Goal: Communication & Community: Answer question/provide support

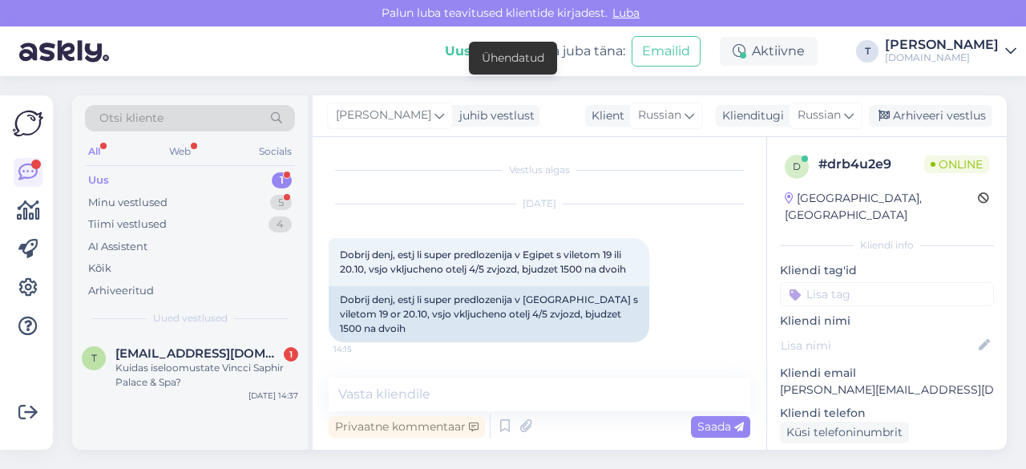
scroll to position [160, 0]
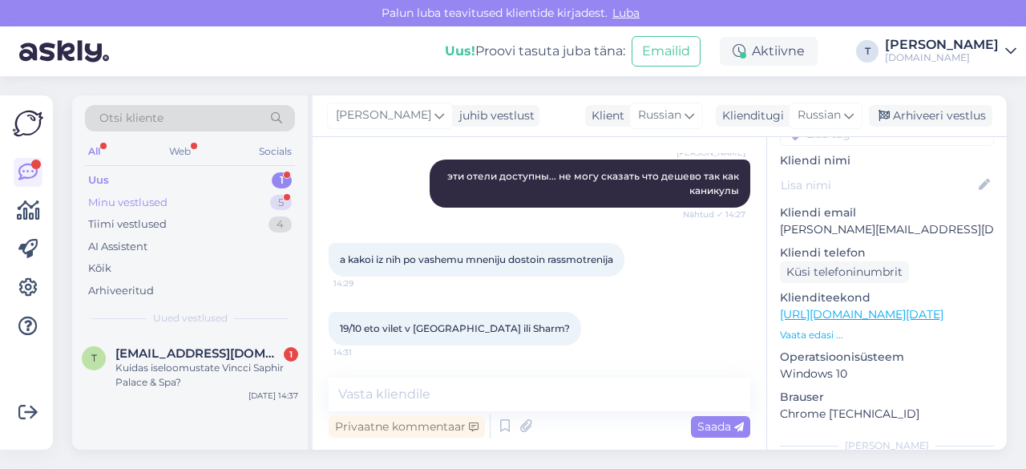
click at [179, 203] on div "Minu vestlused 5" at bounding box center [190, 202] width 210 height 22
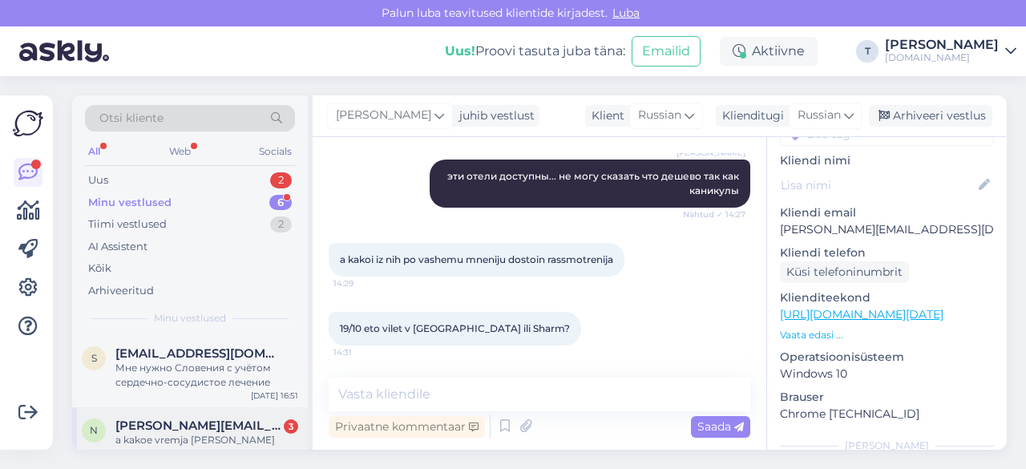
click at [171, 439] on div "a kakoe vremja [PERSON_NAME] tuda i obratno?" at bounding box center [206, 447] width 183 height 29
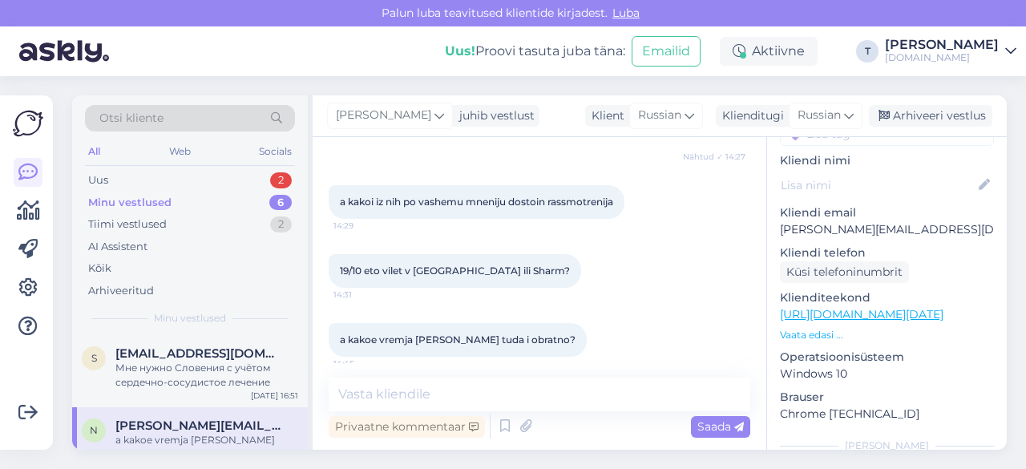
scroll to position [645, 0]
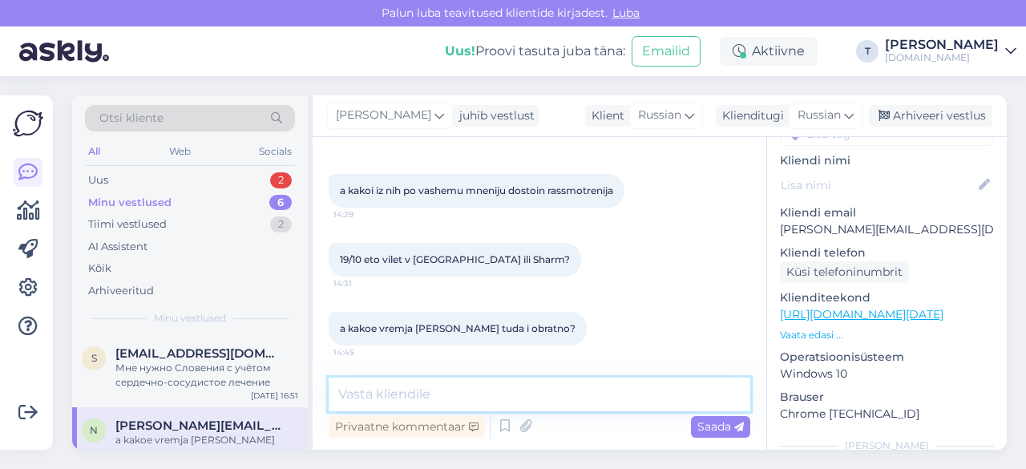
click at [419, 394] on textarea at bounding box center [539, 394] width 421 height 34
type textarea "Sharm"
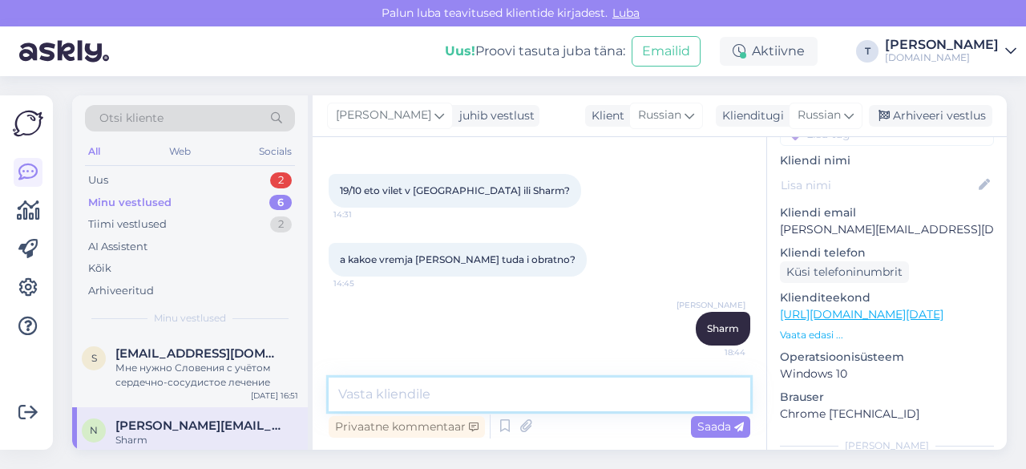
click at [447, 389] on textarea at bounding box center [539, 394] width 421 height 34
type textarea "t"
type textarea "туда в 4.40 а назад 22.10"
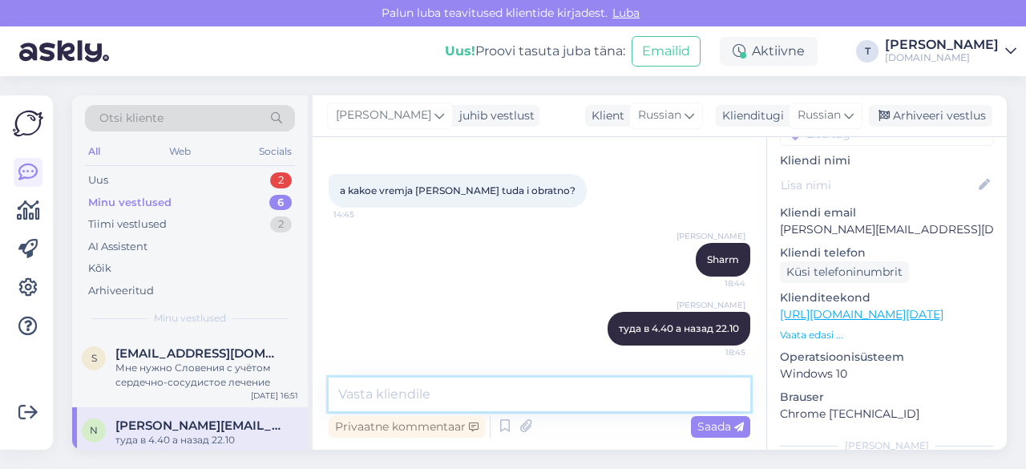
click at [462, 394] on textarea at bounding box center [539, 394] width 421 height 34
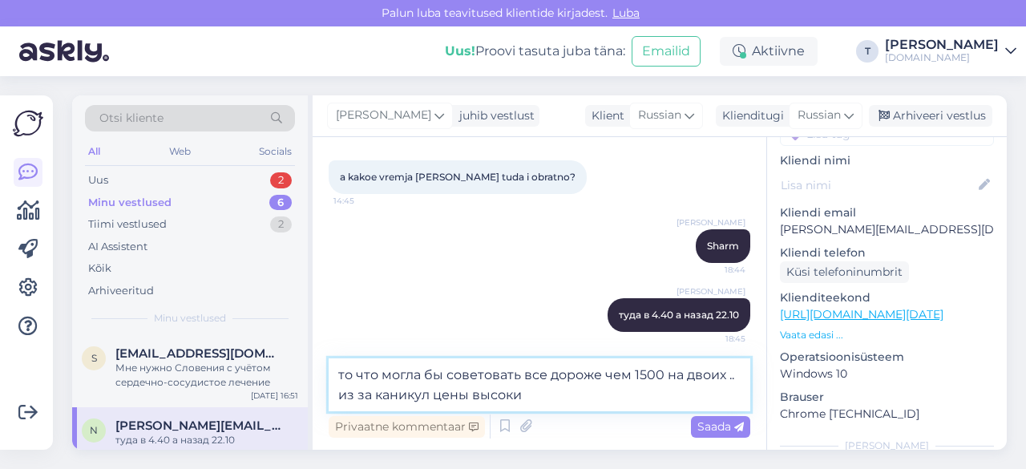
type textarea "то что могла бы советовать все дороже чем 1500 на двоих .. из за каникул цены в…"
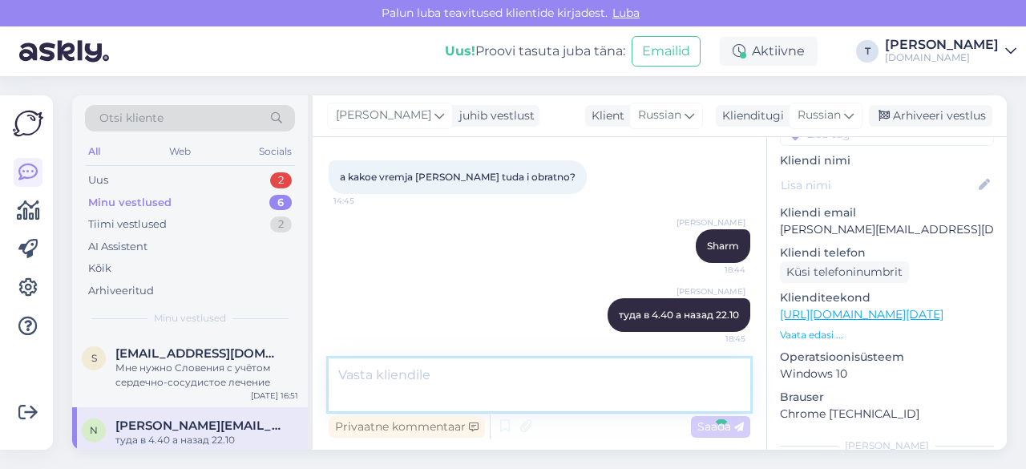
scroll to position [866, 0]
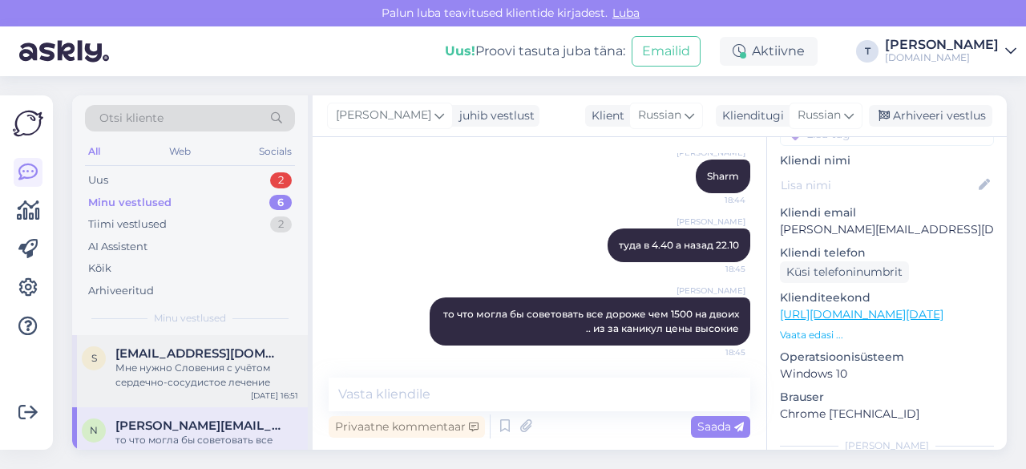
click at [216, 377] on div "Мне нужно Словения с учётом сердечно-сосудистое лечение" at bounding box center [206, 375] width 183 height 29
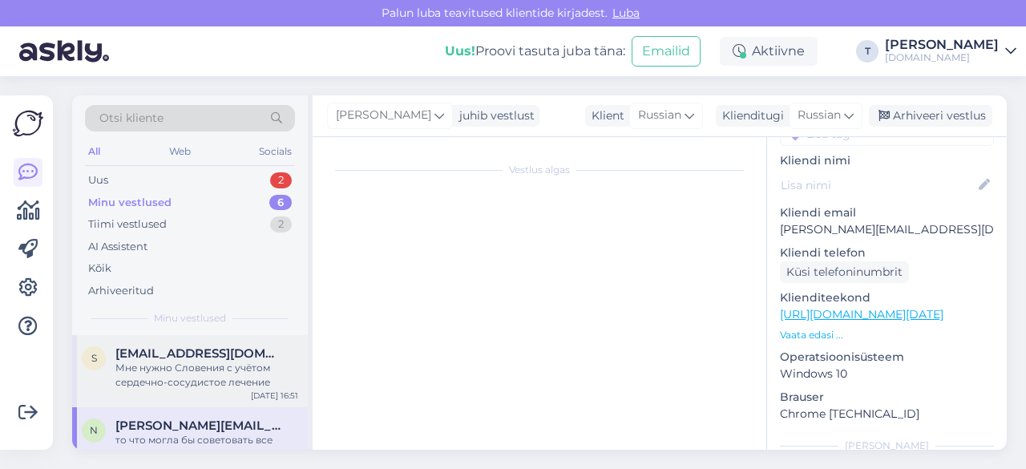
scroll to position [0, 0]
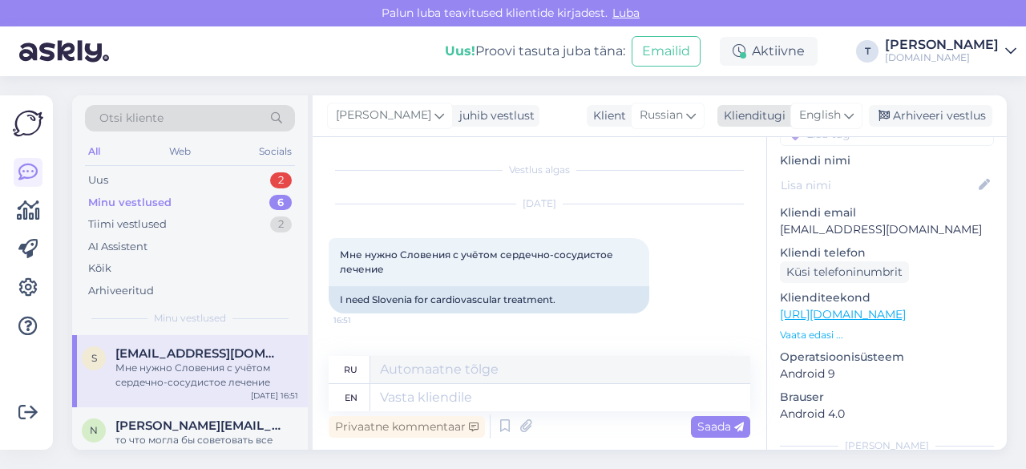
click at [843, 121] on div "English" at bounding box center [826, 116] width 72 height 26
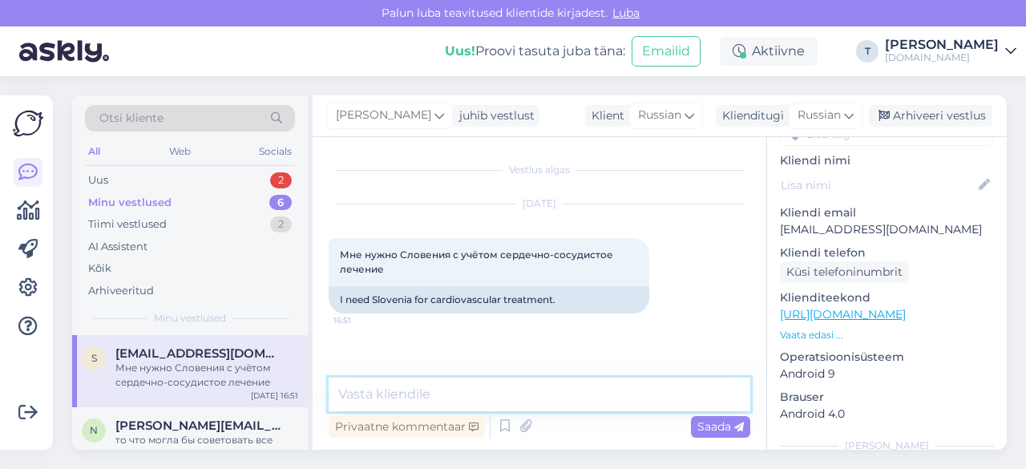
click at [551, 389] on textarea at bounding box center [539, 394] width 421 height 34
type textarea "Добрый вечер к сожалению нет таких туров"
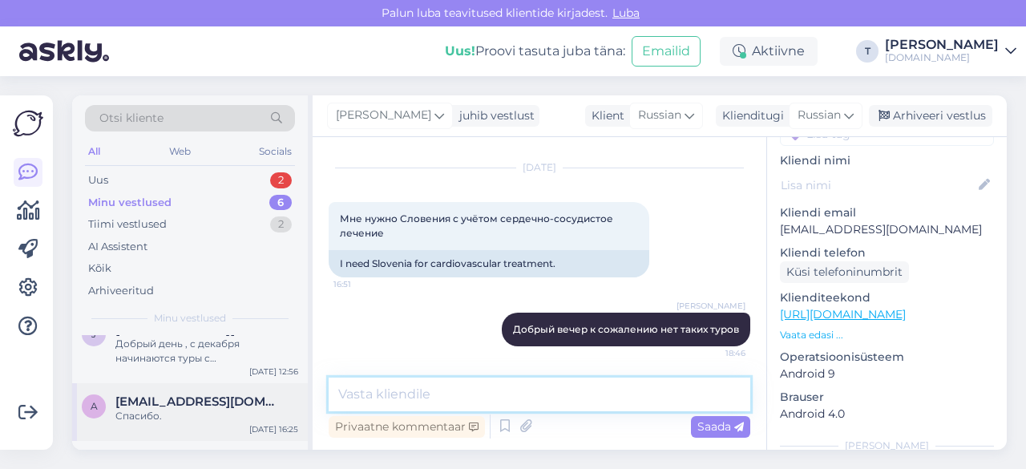
scroll to position [160, 0]
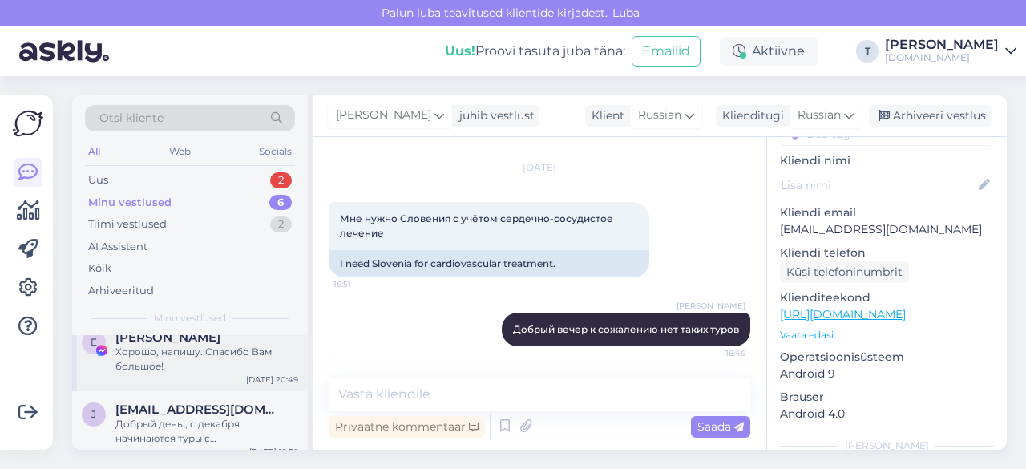
click at [186, 341] on span "[PERSON_NAME]" at bounding box center [167, 337] width 105 height 14
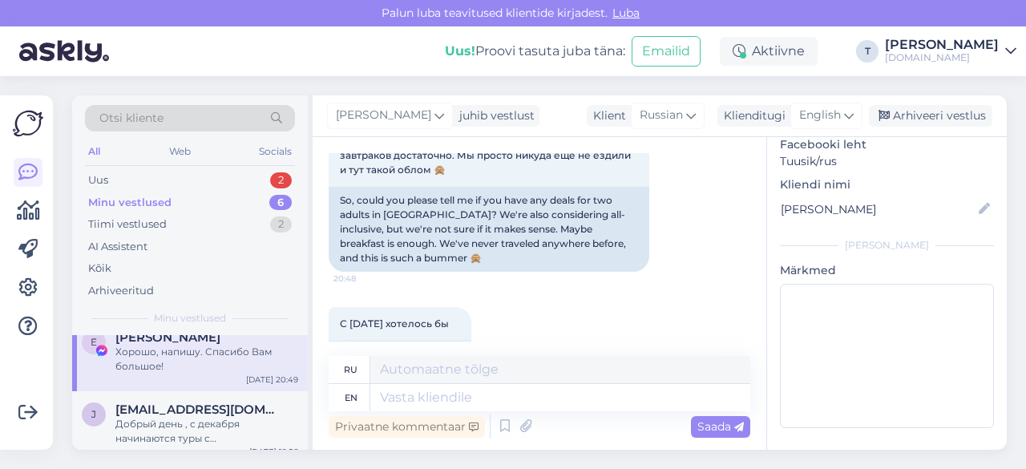
scroll to position [481, 0]
click at [900, 114] on div "Arhiveeri vestlus" at bounding box center [930, 116] width 123 height 22
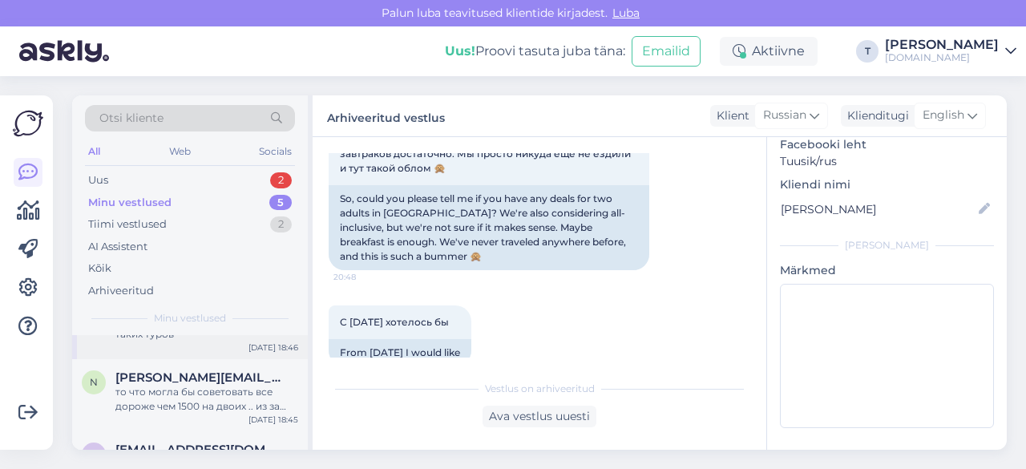
scroll to position [0, 0]
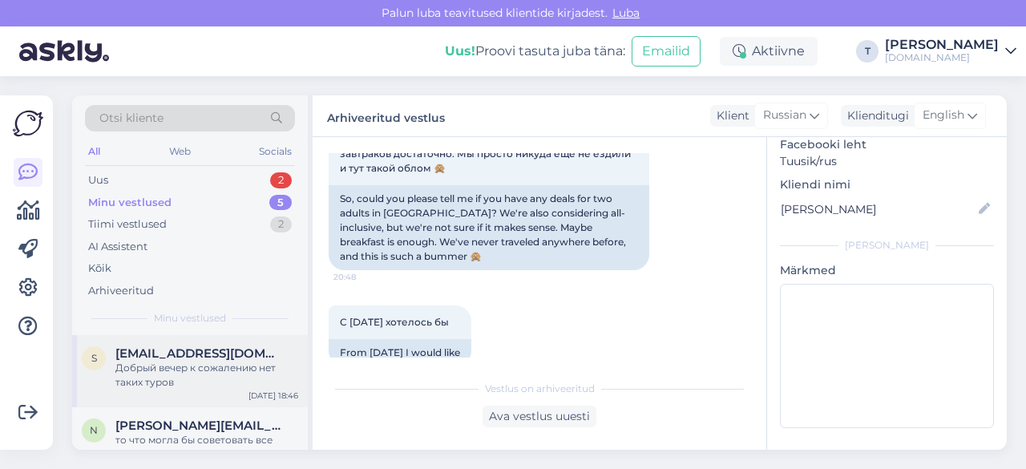
click at [224, 364] on div "Добрый вечер к сожалению нет таких туров" at bounding box center [206, 375] width 183 height 29
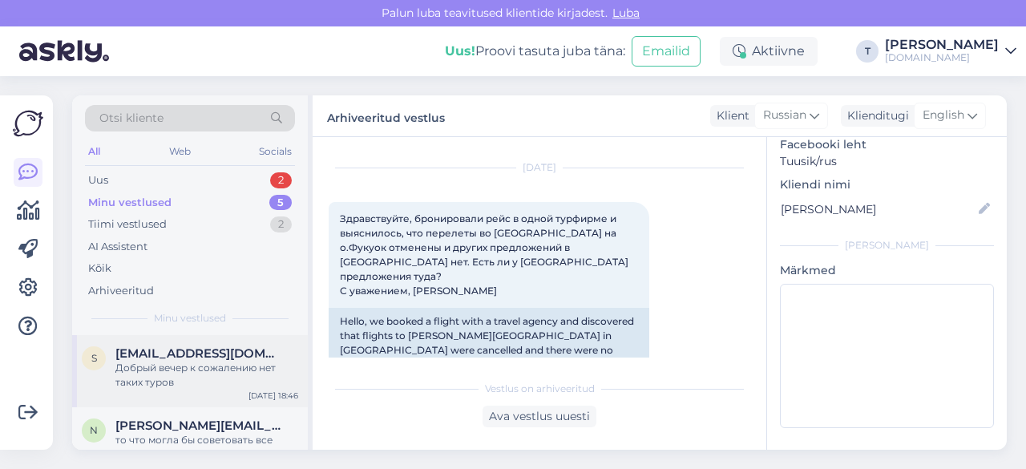
scroll to position [160, 0]
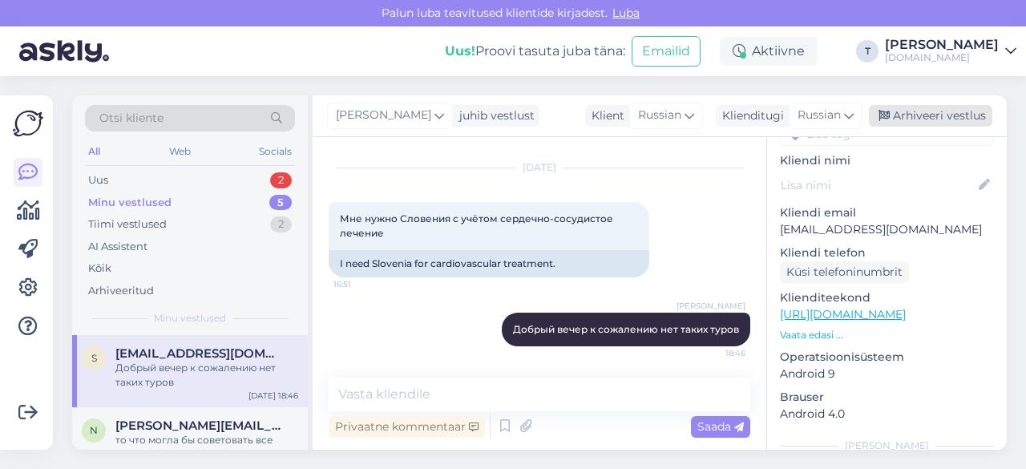
click at [903, 119] on div "Arhiveeri vestlus" at bounding box center [930, 116] width 123 height 22
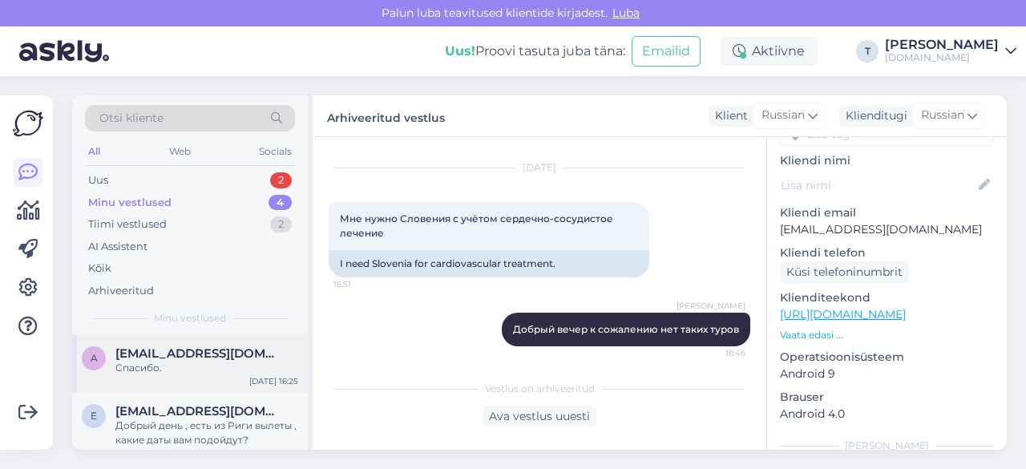
scroll to position [158, 0]
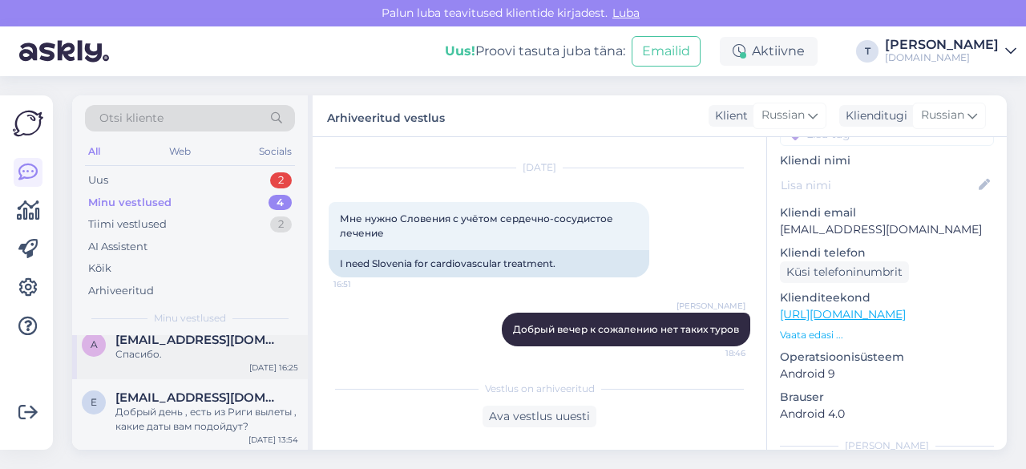
click at [227, 372] on div "a [EMAIL_ADDRESS][DOMAIN_NAME] Спасибо. [DATE] 16:25" at bounding box center [190, 350] width 236 height 58
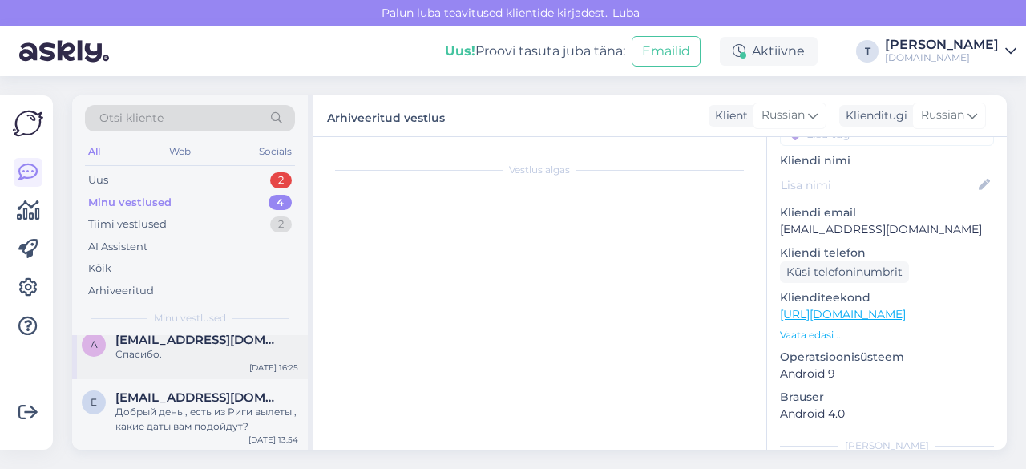
scroll to position [661, 0]
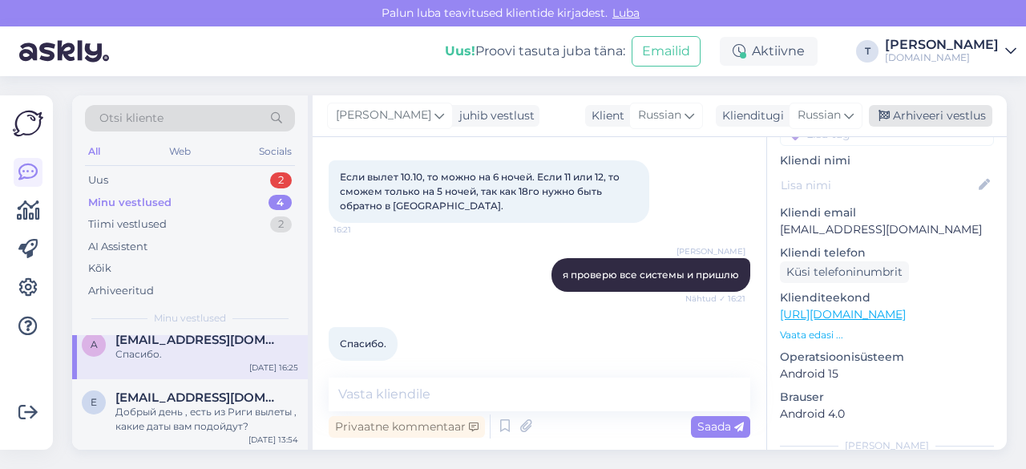
click at [917, 115] on div "Arhiveeri vestlus" at bounding box center [930, 116] width 123 height 22
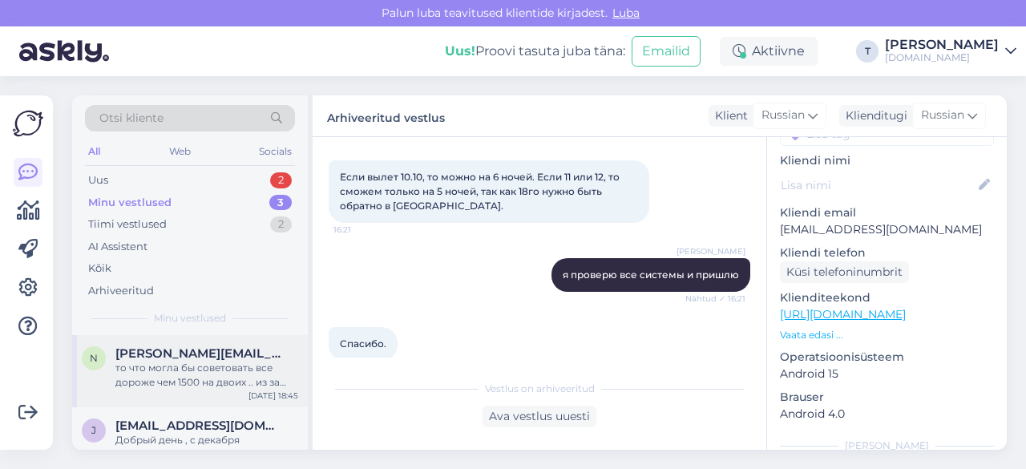
click at [183, 370] on div "то что могла бы советовать все дороже чем 1500 на двоих .. из за каникул цены в…" at bounding box center [206, 375] width 183 height 29
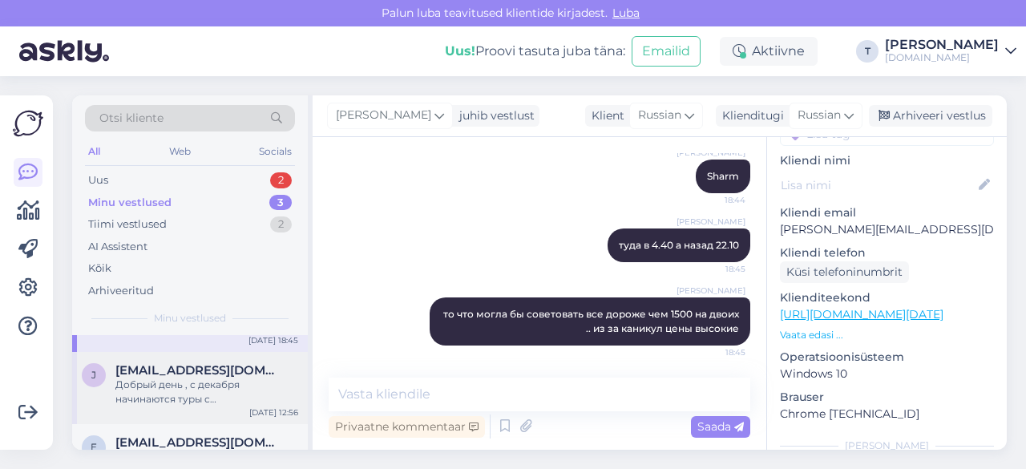
scroll to position [80, 0]
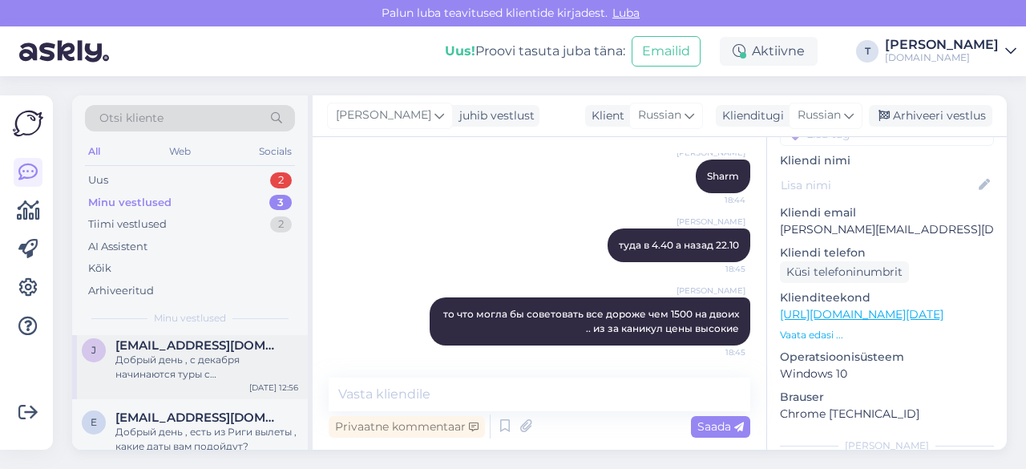
click at [204, 371] on div "Добрый день , с декабря начинаются туры с [GEOGRAPHIC_DATA]" at bounding box center [206, 367] width 183 height 29
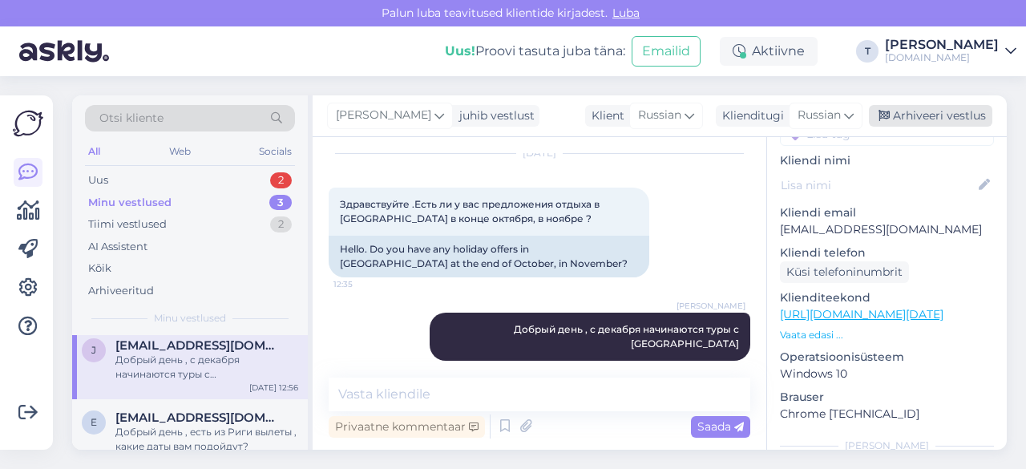
click at [899, 110] on div "Arhiveeri vestlus" at bounding box center [930, 116] width 123 height 22
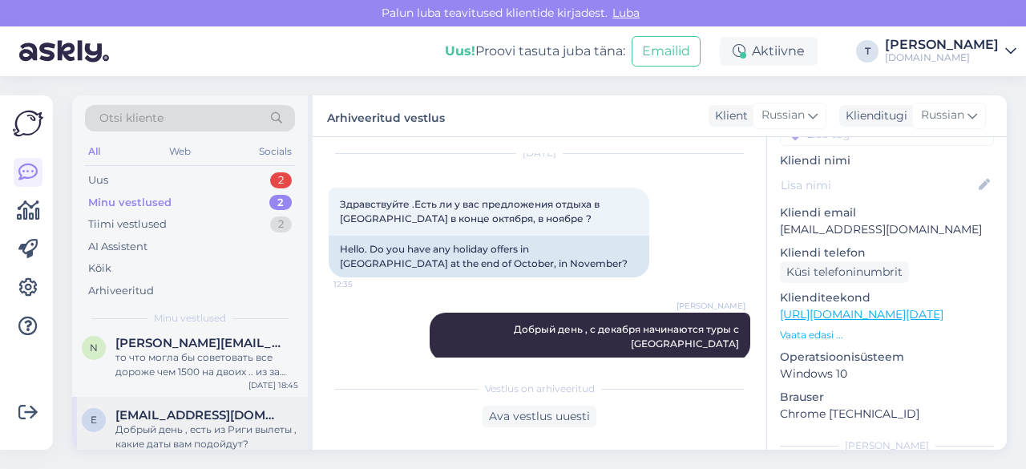
scroll to position [28, 0]
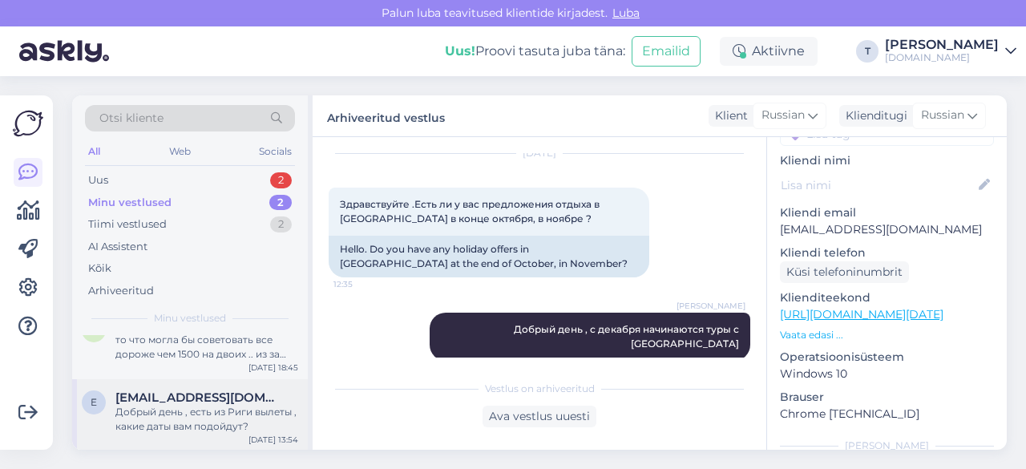
click at [202, 395] on span "[EMAIL_ADDRESS][DOMAIN_NAME]" at bounding box center [198, 397] width 167 height 14
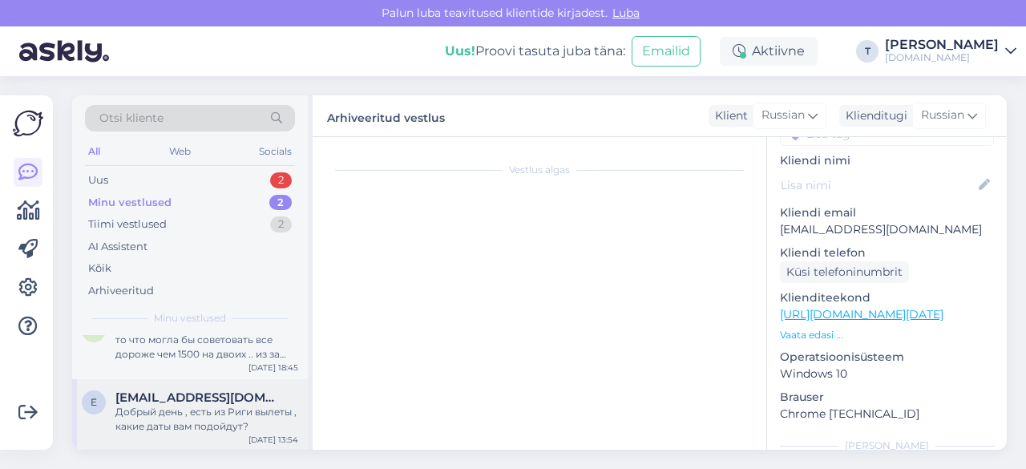
scroll to position [9, 0]
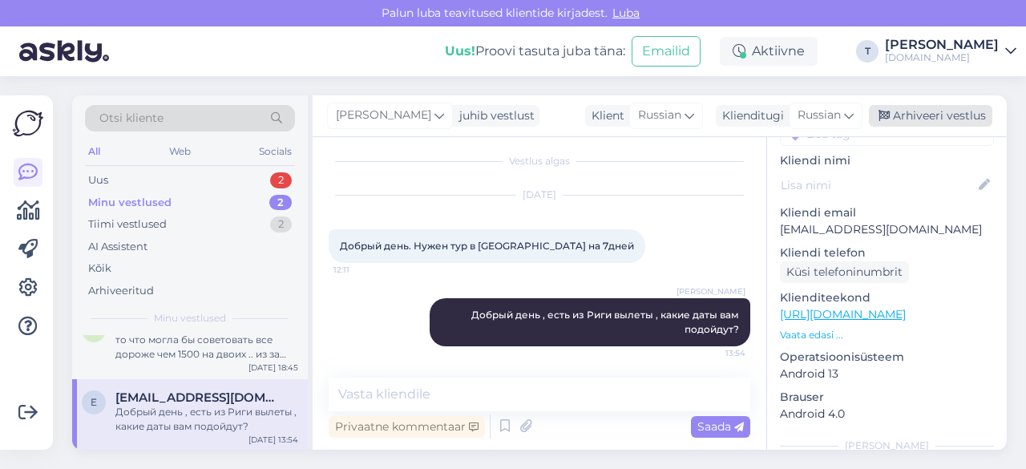
click at [963, 115] on div "Arhiveeri vestlus" at bounding box center [930, 116] width 123 height 22
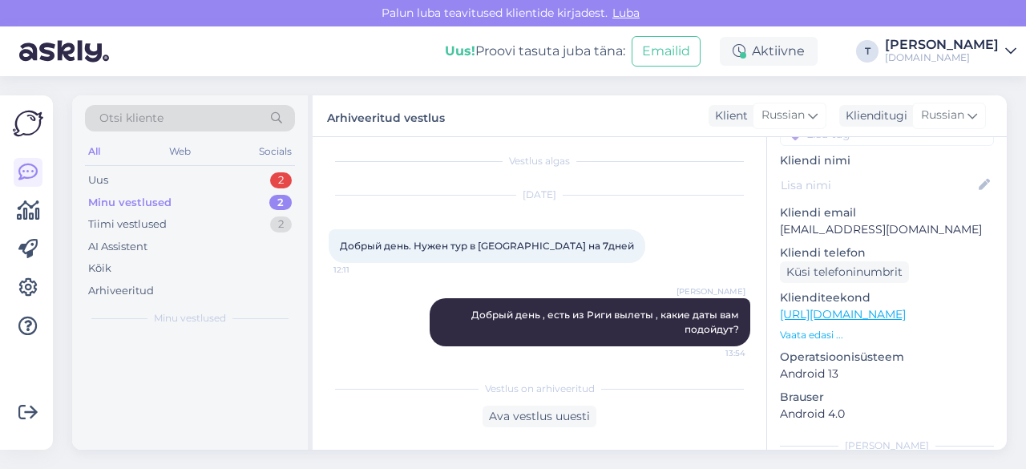
scroll to position [0, 0]
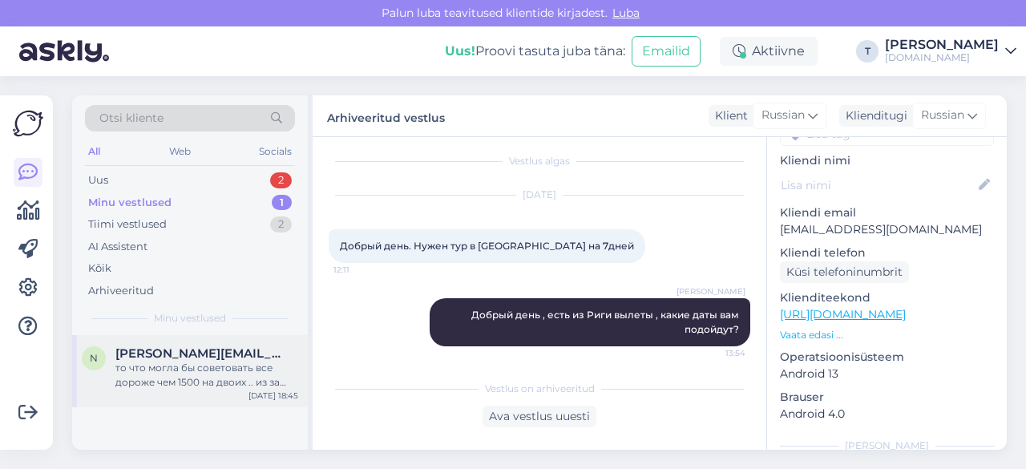
click at [196, 367] on div "то что могла бы советовать все дороже чем 1500 на двоих .. из за каникул цены в…" at bounding box center [206, 375] width 183 height 29
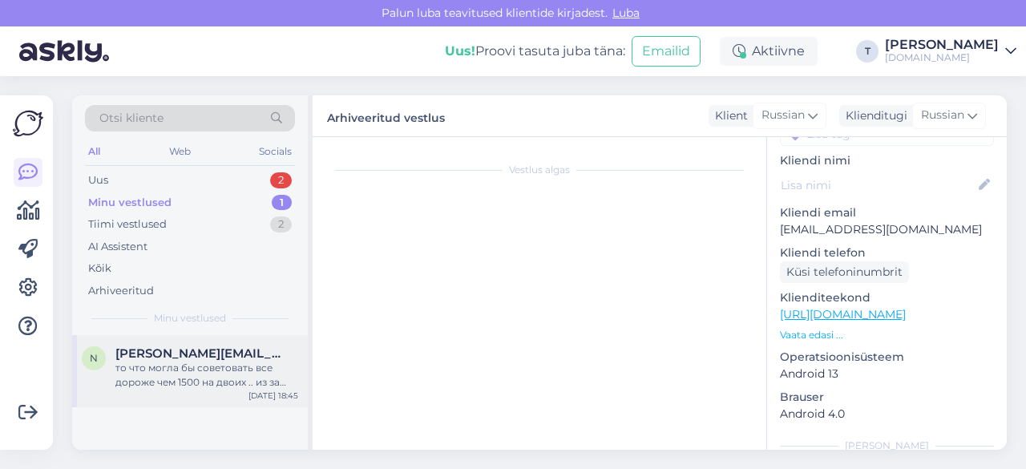
scroll to position [866, 0]
